Goal: Task Accomplishment & Management: Use online tool/utility

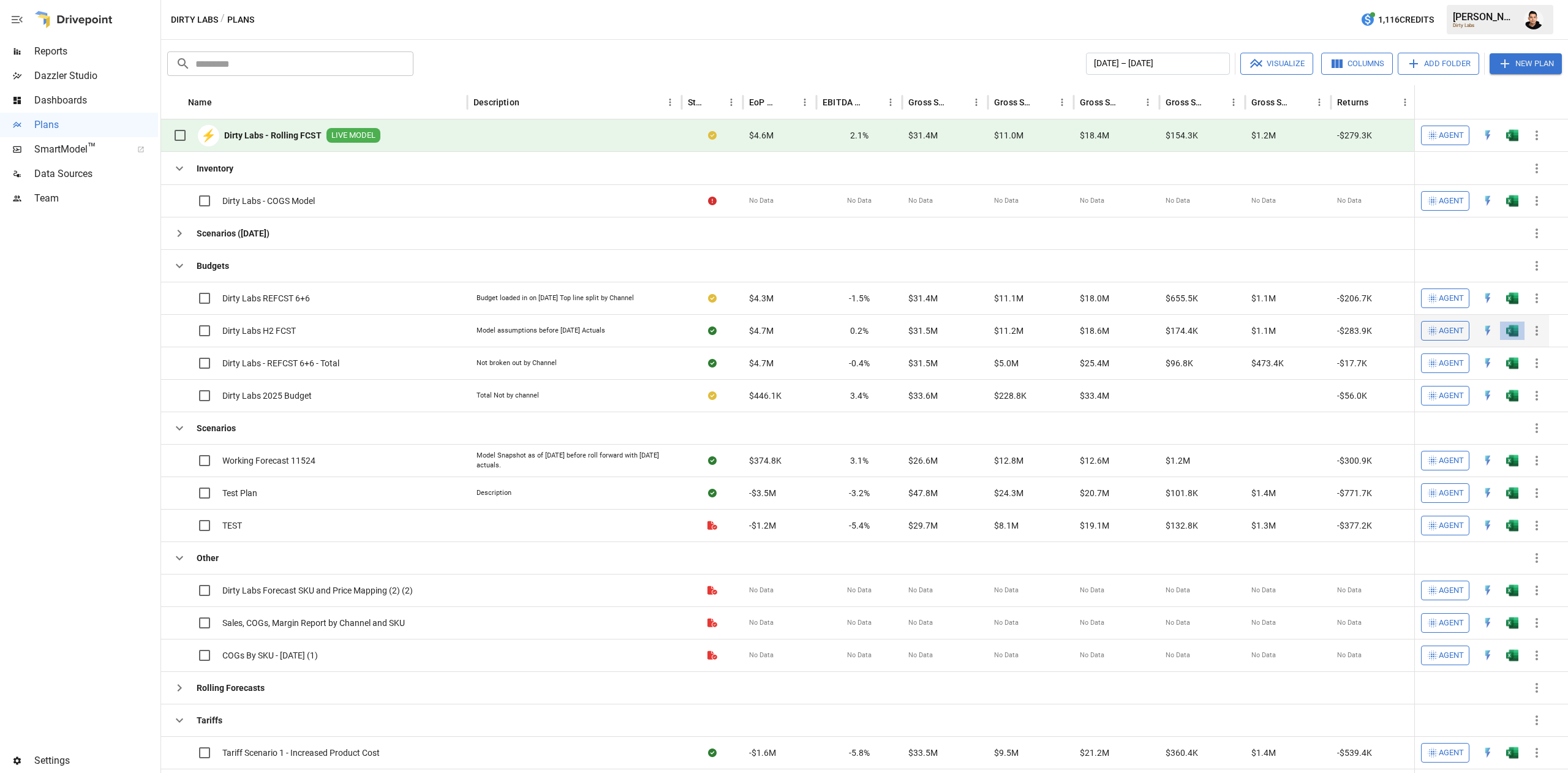
click at [1504, 330] on button "button" at bounding box center [1512, 330] width 39 height 18
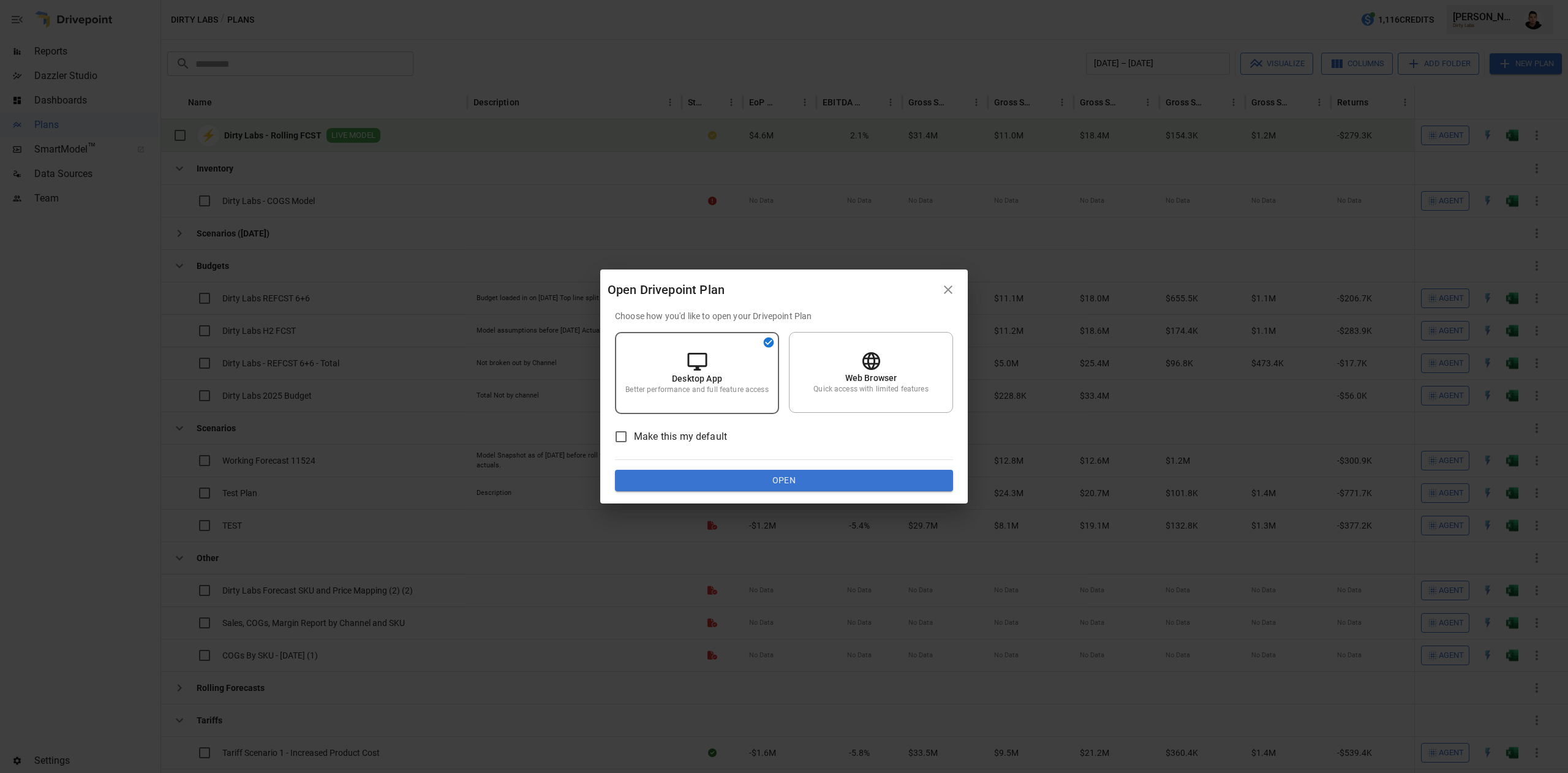
click at [734, 501] on div "Choose how you'd like to open your Drivepoint Plan Desktop App Better performan…" at bounding box center [784, 406] width 367 height 194
click at [742, 481] on button "Open" at bounding box center [784, 481] width 338 height 22
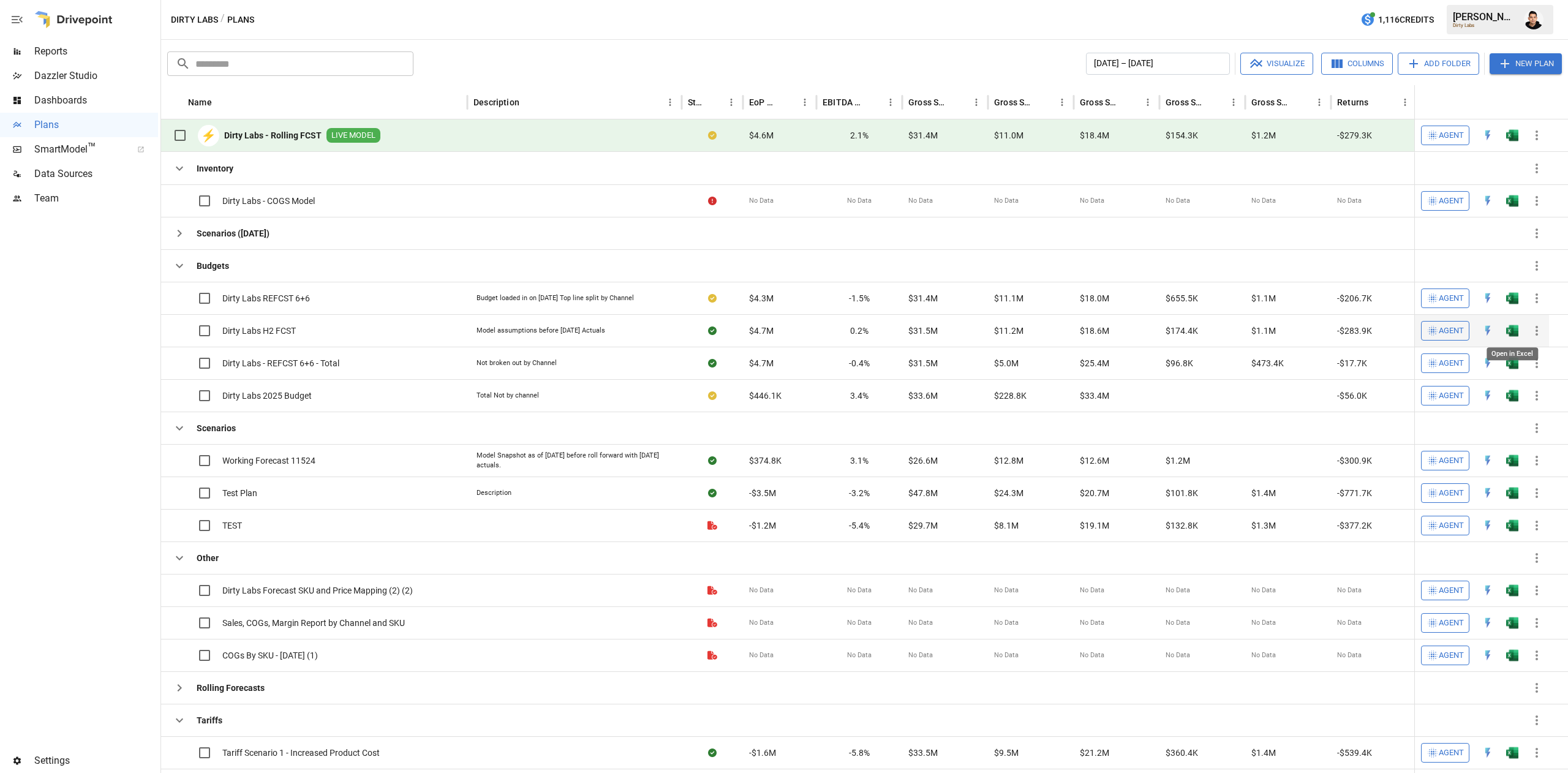
click at [1514, 326] on img "Open in Excel" at bounding box center [1512, 330] width 12 height 12
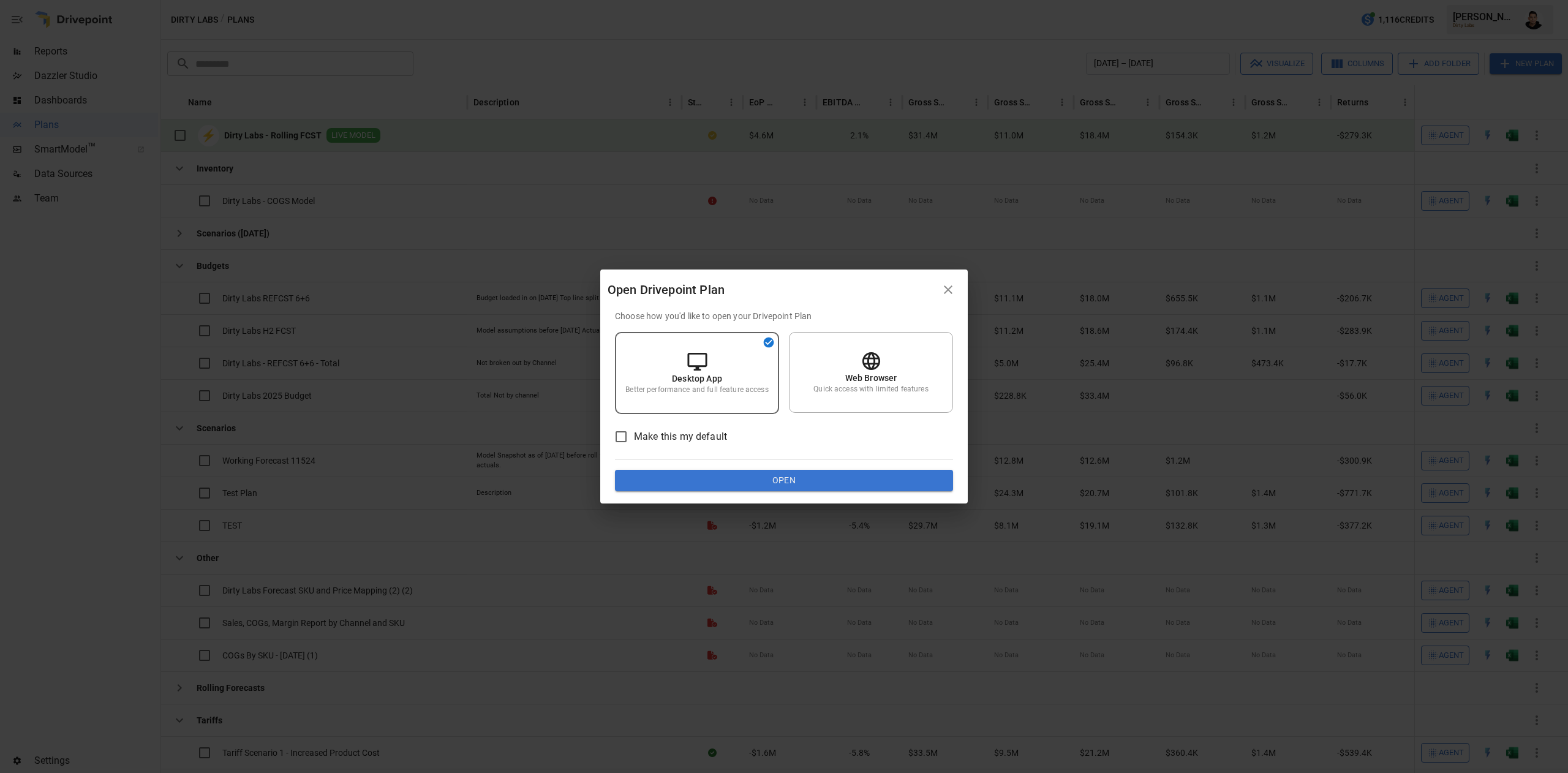
click at [789, 477] on button "Open" at bounding box center [784, 481] width 338 height 22
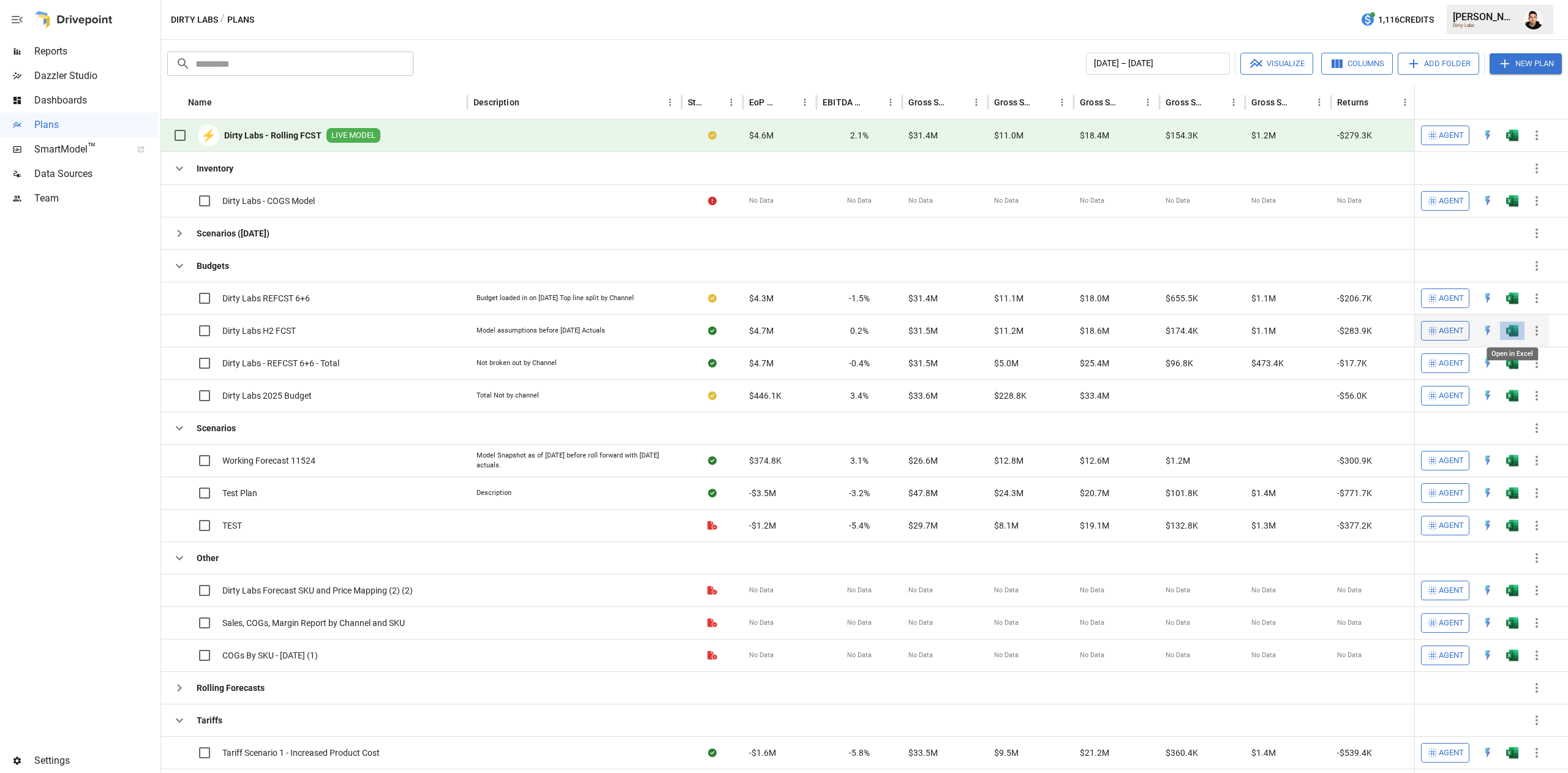
click at [1515, 330] on img "Open in Excel" at bounding box center [1512, 330] width 12 height 12
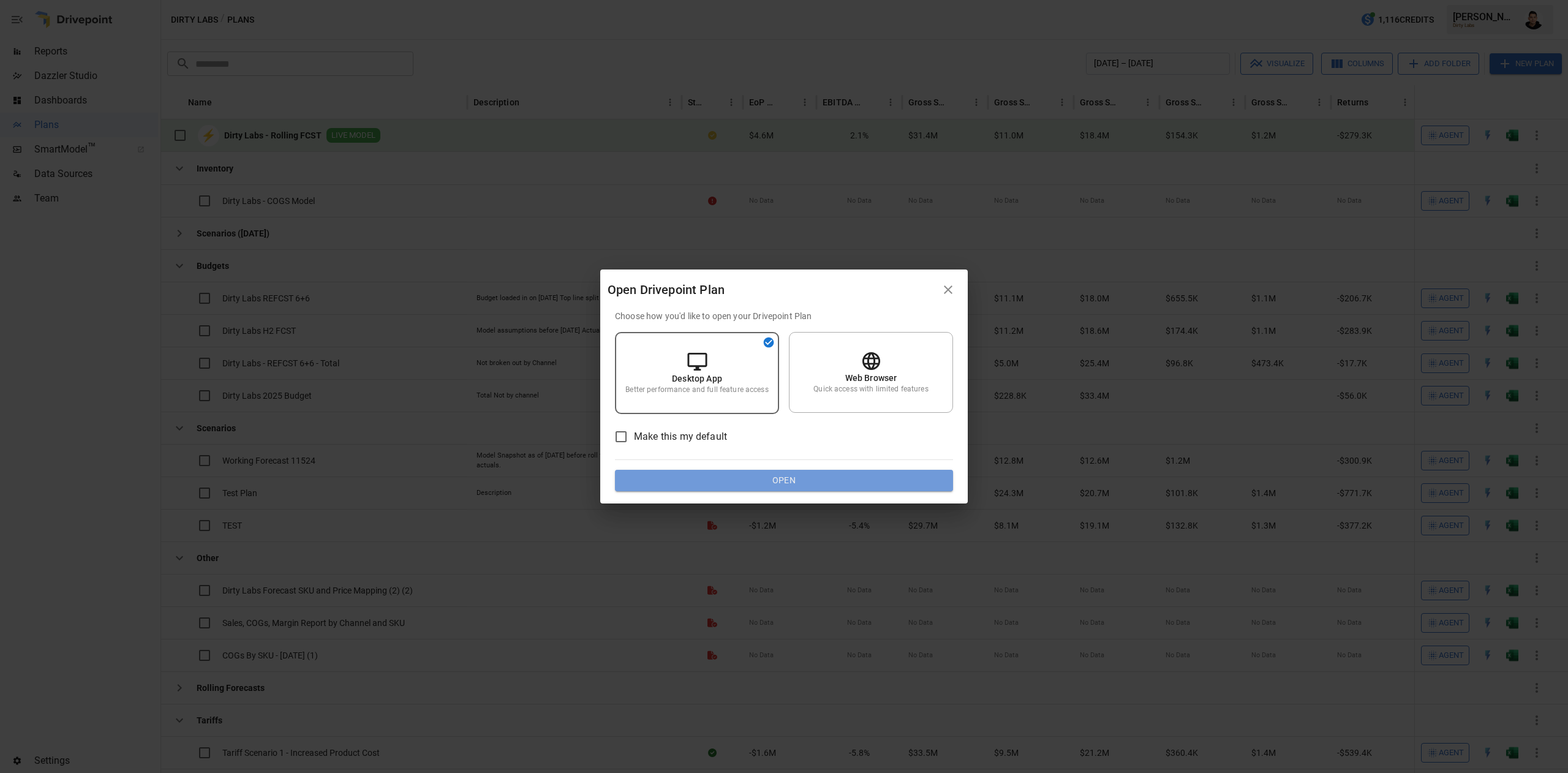
click at [772, 475] on button "Open" at bounding box center [784, 481] width 338 height 22
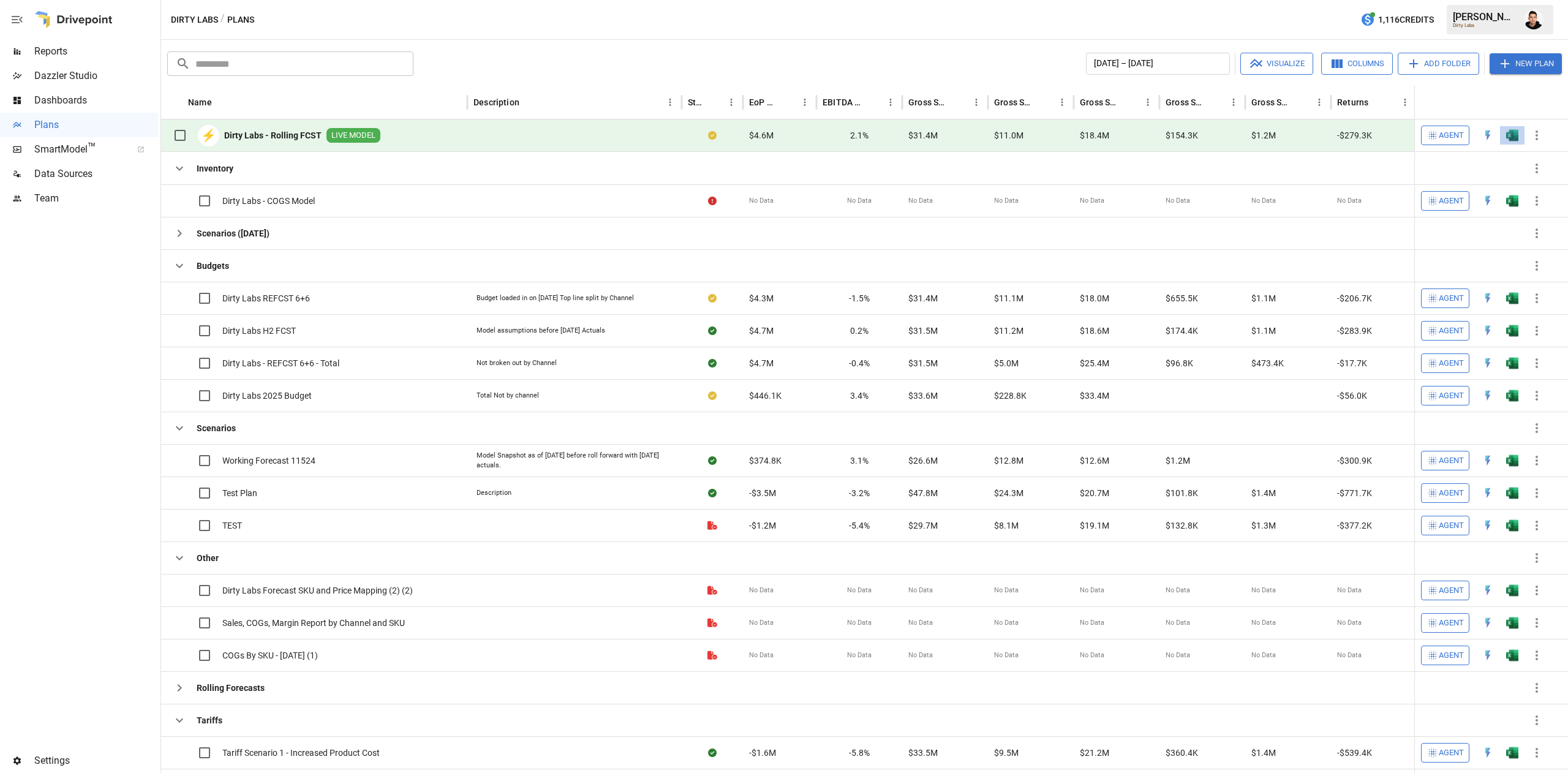
click at [1520, 134] on button "button" at bounding box center [1512, 135] width 39 height 18
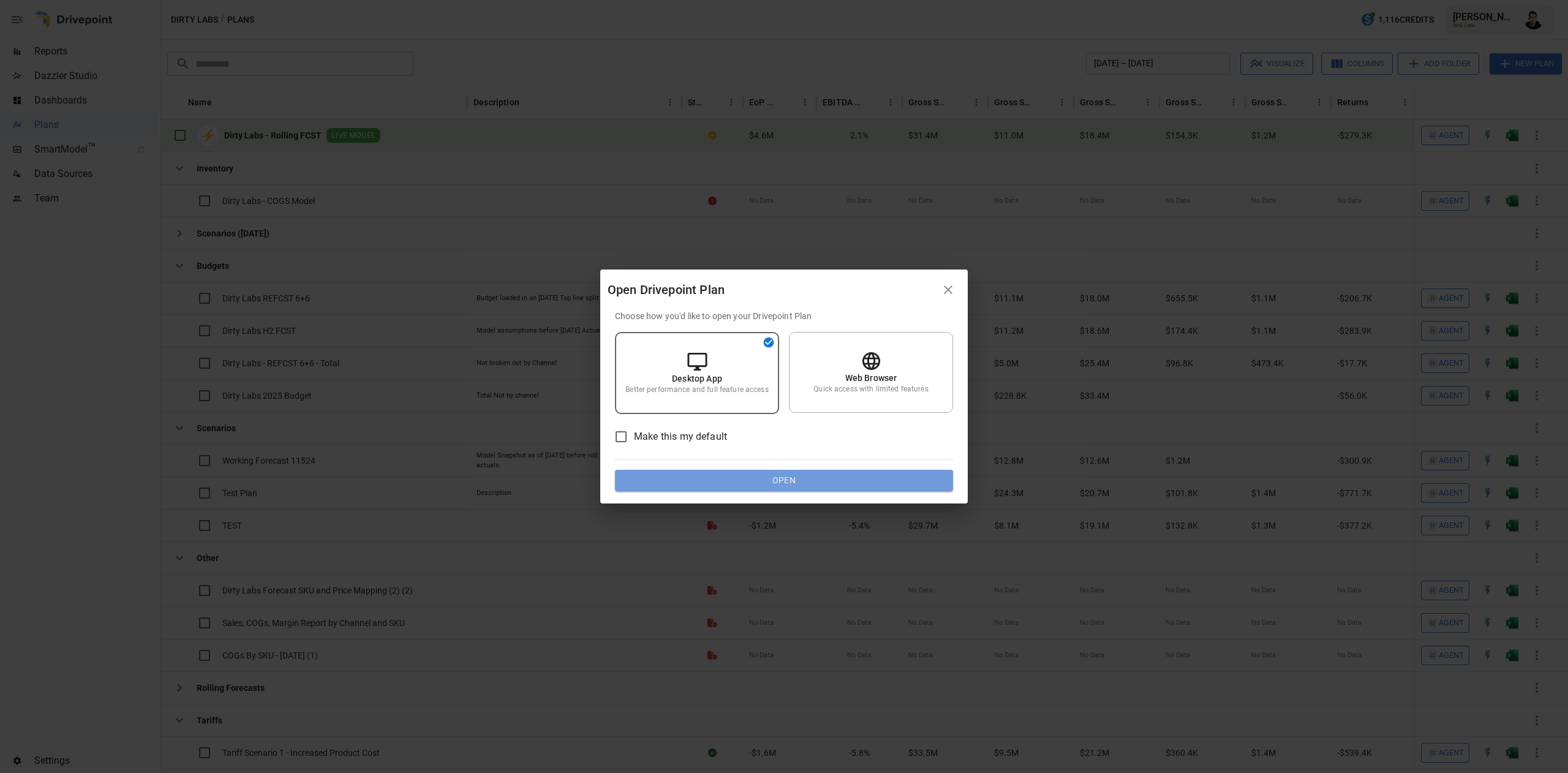
click at [867, 480] on button "Open" at bounding box center [784, 481] width 338 height 22
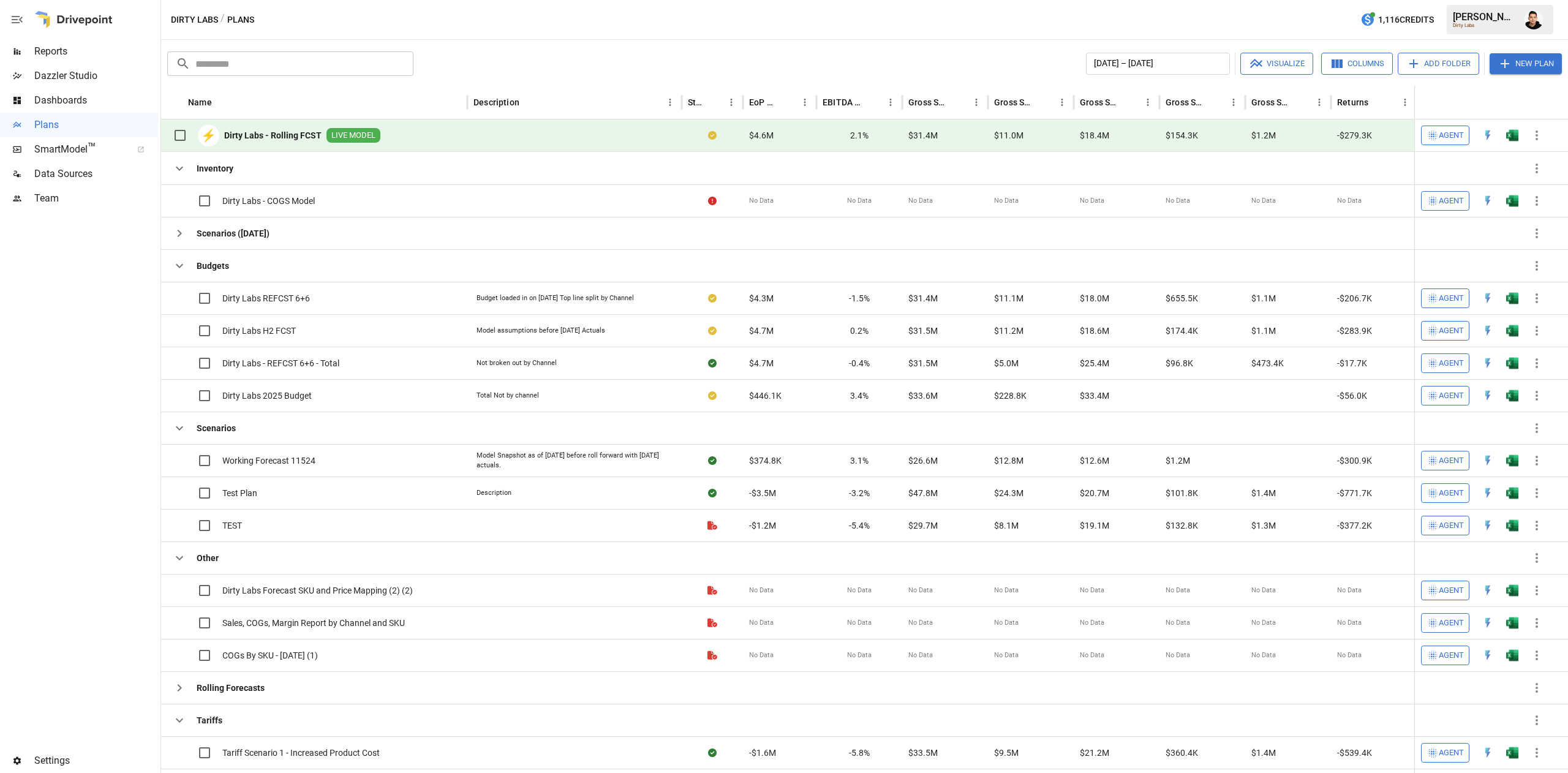
click at [1527, 22] on img "Francisco Sanchez" at bounding box center [1533, 19] width 20 height 20
click at [1539, 12] on div at bounding box center [784, 386] width 1568 height 773
click at [1536, 21] on div at bounding box center [784, 386] width 1568 height 773
click at [849, 61] on div "[DATE] – [DATE] Visualize Columns Add Folder New Plan" at bounding box center [990, 63] width 1144 height 22
click at [1093, 27] on div "Dirty Labs / Plans 1,116 Credits [PERSON_NAME] Dirty Labs" at bounding box center [864, 20] width 1407 height 39
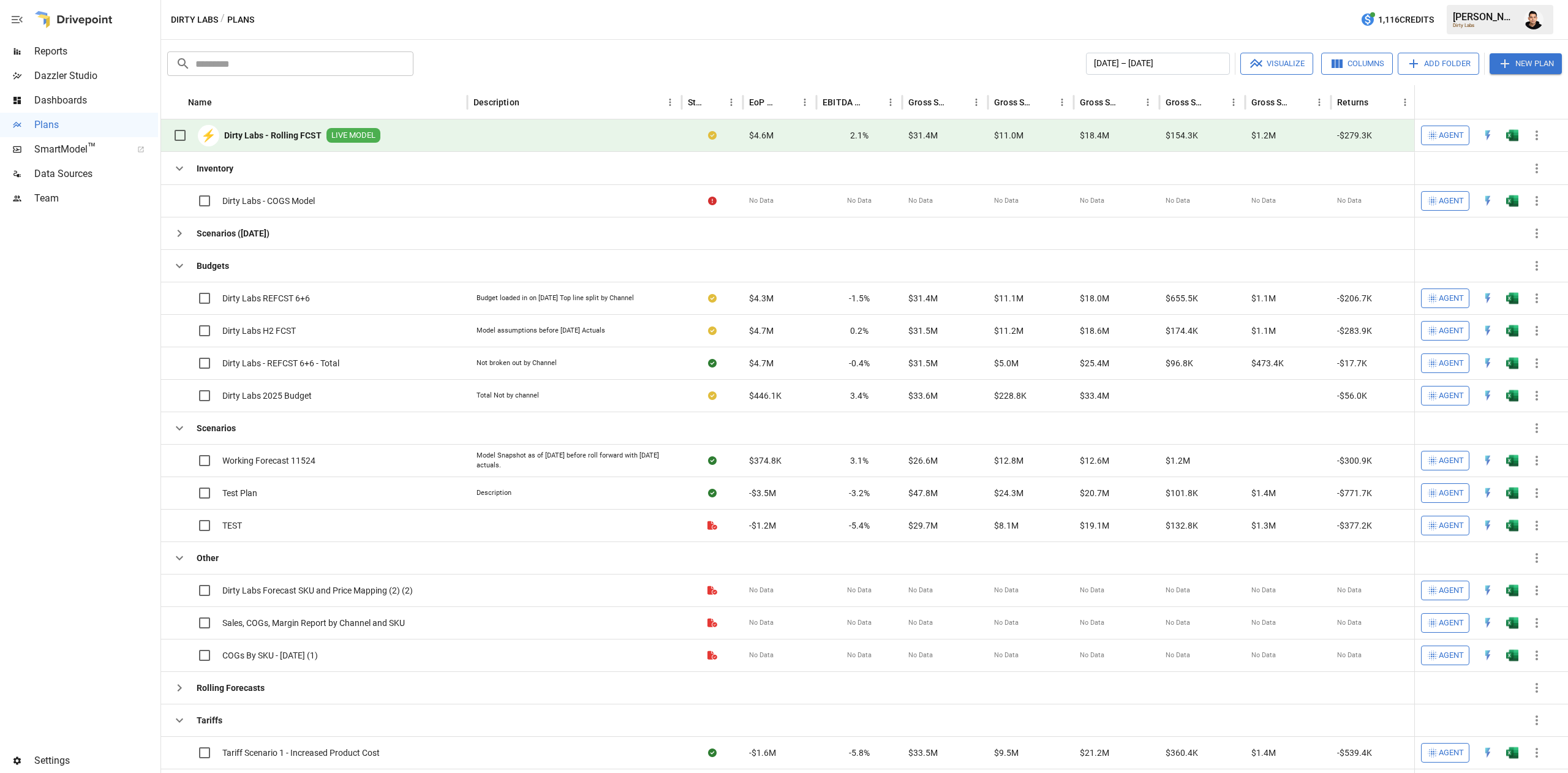
click at [1515, 34] on div "Dirty Labs / Plans 1,116 Credits [PERSON_NAME] Dirty Labs" at bounding box center [864, 20] width 1407 height 39
